Goal: Information Seeking & Learning: Check status

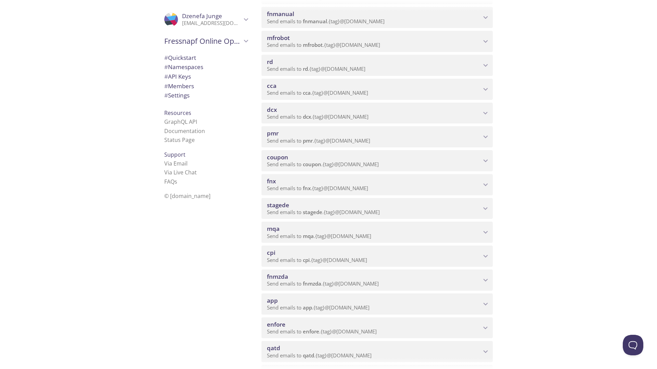
scroll to position [274, 0]
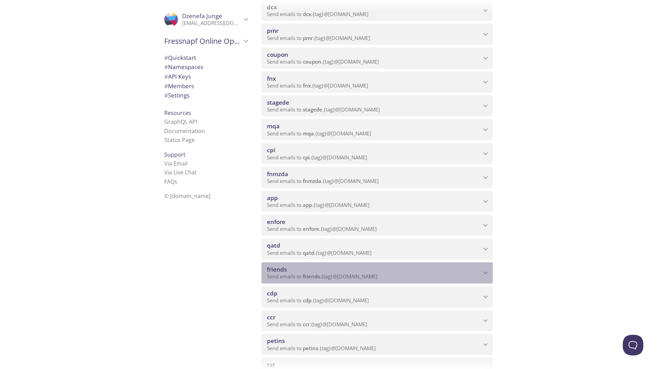
click at [484, 274] on icon "friends namespace" at bounding box center [485, 273] width 9 height 9
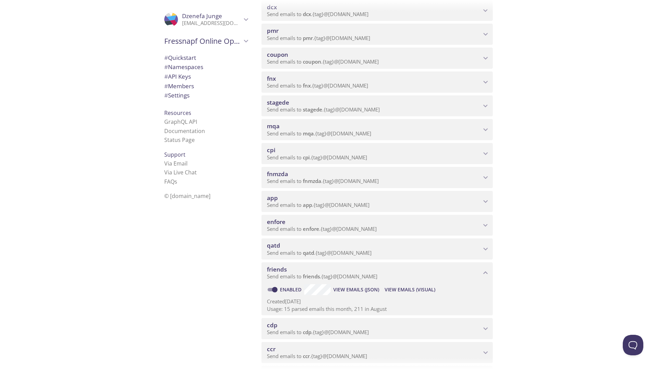
click at [408, 293] on span "View Emails (Visual)" at bounding box center [410, 290] width 51 height 8
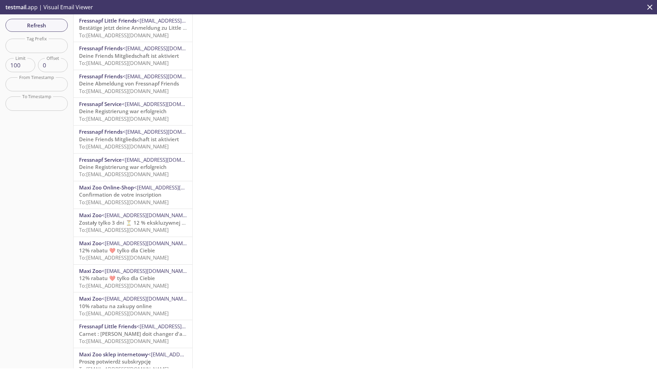
click at [126, 12] on div "testmail .app | Visual Email Viewer" at bounding box center [328, 7] width 657 height 14
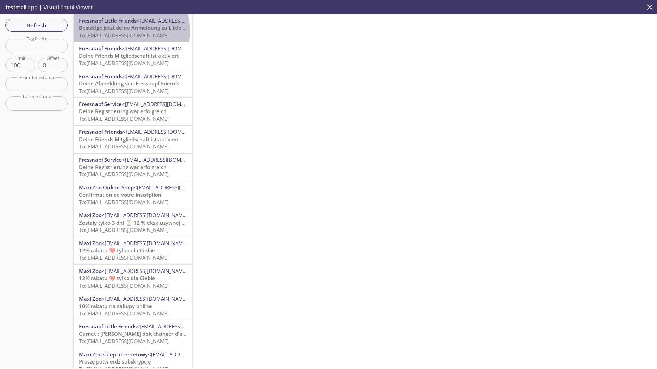
click at [127, 31] on span "Bestätige jetzt deine Anmeldung zu Little Friends" at bounding box center [140, 27] width 122 height 7
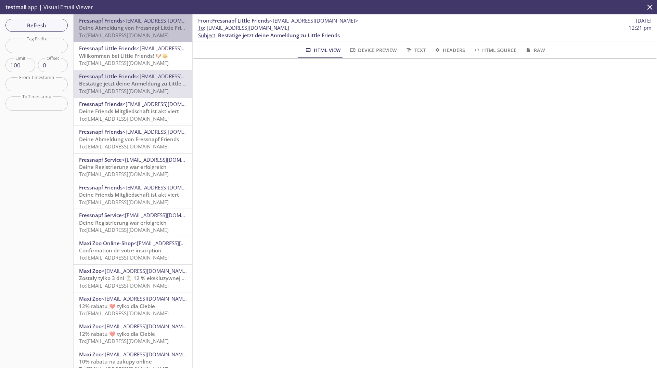
click at [142, 32] on span "To: [EMAIL_ADDRESS][DOMAIN_NAME]" at bounding box center [124, 35] width 90 height 7
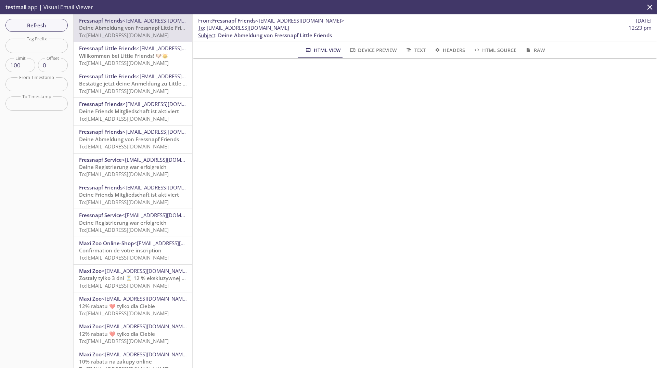
click at [126, 67] on div "Fressnapf Friends <[EMAIL_ADDRESS][DOMAIN_NAME]> Deine Abmeldung von Fressnapf …" at bounding box center [133, 191] width 119 height 354
click at [129, 28] on span "Deine Abmeldung von Fressnapf Little Friends" at bounding box center [136, 27] width 114 height 7
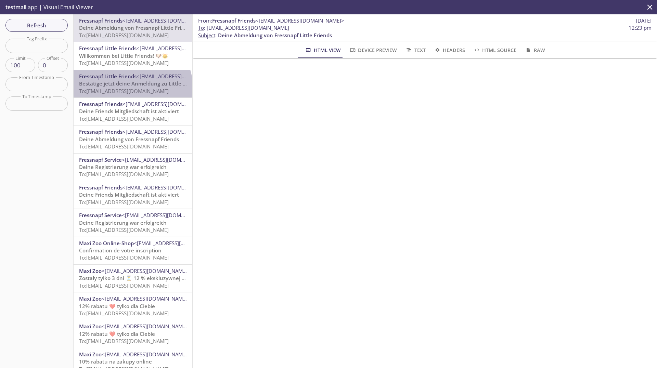
click at [132, 88] on span "To: [EMAIL_ADDRESS][DOMAIN_NAME]" at bounding box center [124, 91] width 90 height 7
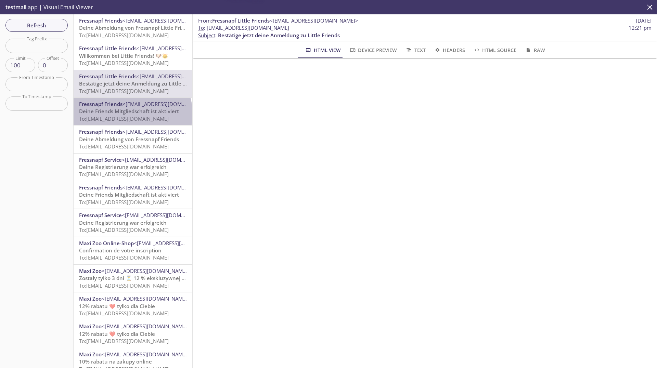
click at [132, 114] on span "Deine Friends Mitgliedschaft ist aktiviert" at bounding box center [129, 111] width 100 height 7
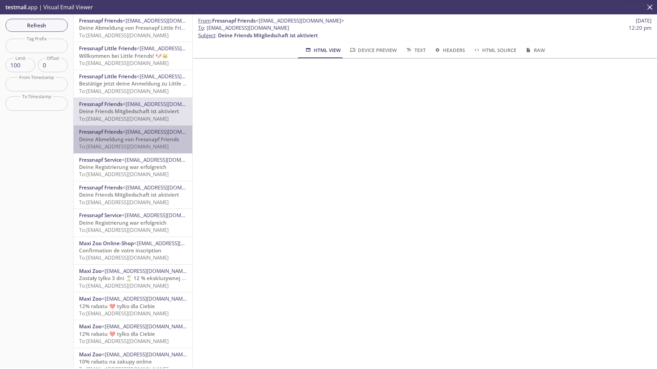
click at [140, 146] on span "To: [EMAIL_ADDRESS][DOMAIN_NAME]" at bounding box center [124, 146] width 90 height 7
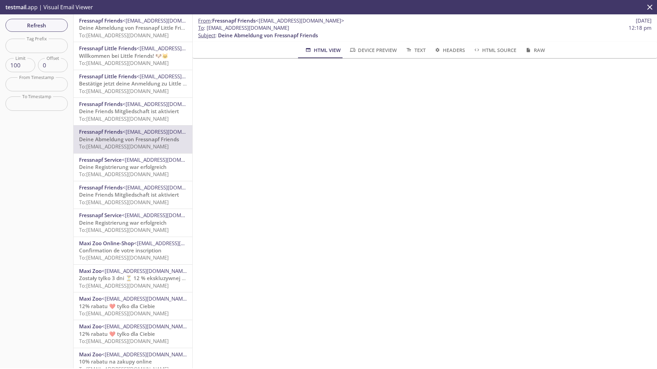
scroll to position [49, 0]
